Goal: Check status: Check status

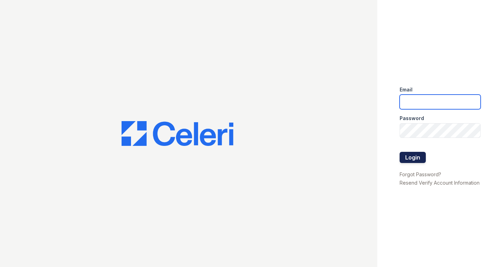
type input "renewwhitemarsh@trinity-pm.com"
click at [414, 158] on button "Login" at bounding box center [413, 157] width 26 height 11
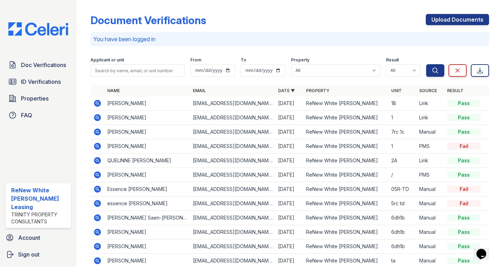
click at [96, 118] on icon at bounding box center [97, 118] width 8 height 8
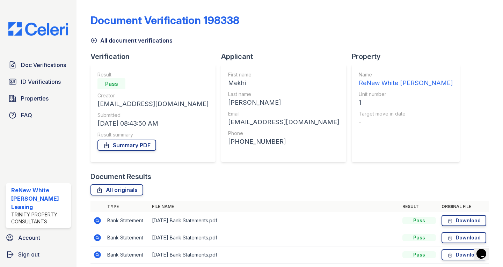
scroll to position [27, 0]
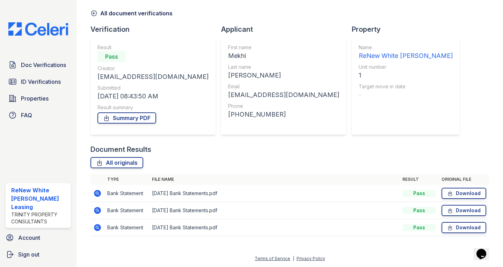
click at [94, 192] on icon at bounding box center [97, 193] width 8 height 8
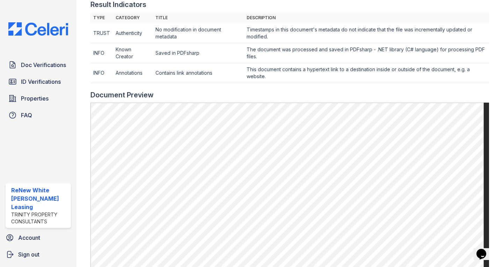
scroll to position [279, 0]
